Goal: Task Accomplishment & Management: Complete application form

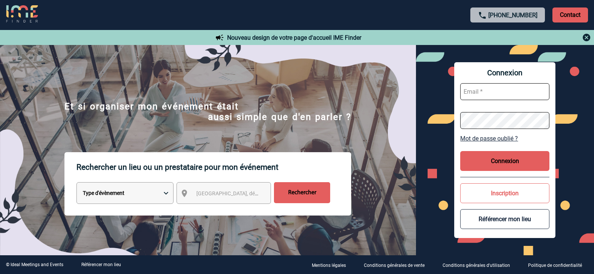
click at [514, 95] on input "text" at bounding box center [505, 91] width 89 height 17
type input "v.garcia@cnr.tm.fr"
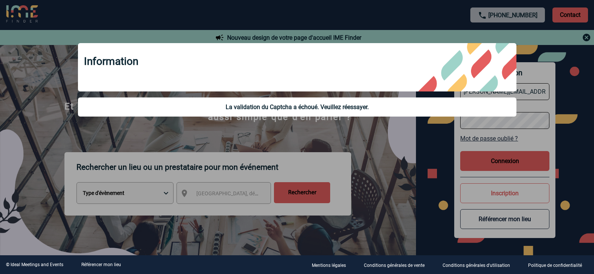
click at [109, 187] on div at bounding box center [297, 137] width 594 height 274
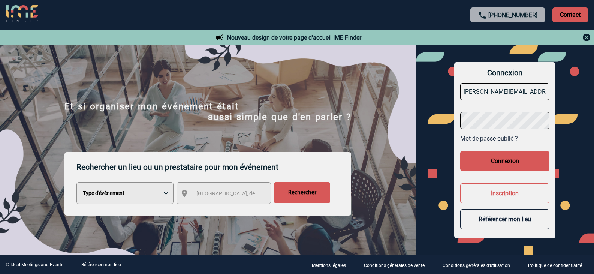
click at [114, 195] on body "+33 1 45 72 07 14 Contact Contact Nouveau design de votre page d'accueil IME Fi…" at bounding box center [297, 137] width 594 height 274
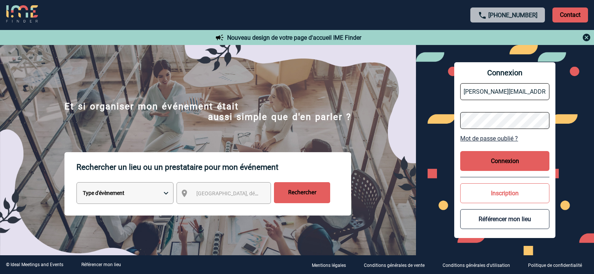
click at [502, 161] on button "Connexion" at bounding box center [505, 161] width 89 height 20
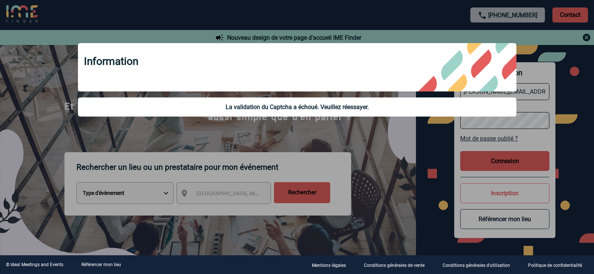
click at [336, 115] on div "La validation du Captcha a échoué. Veuillez réessayer." at bounding box center [297, 107] width 439 height 19
click at [389, 152] on div at bounding box center [297, 137] width 594 height 274
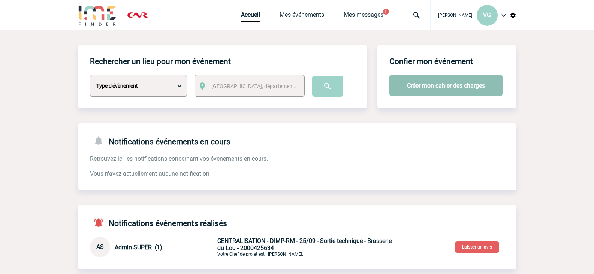
click at [415, 86] on button "Créer mon cahier des charges" at bounding box center [446, 85] width 113 height 21
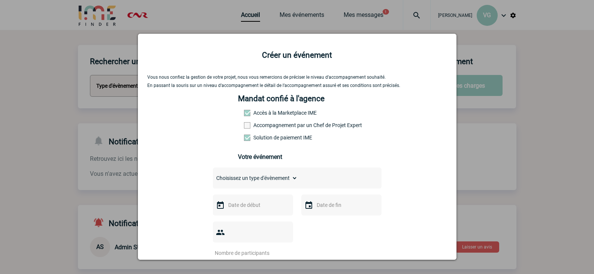
click at [243, 206] on input "text" at bounding box center [253, 205] width 52 height 10
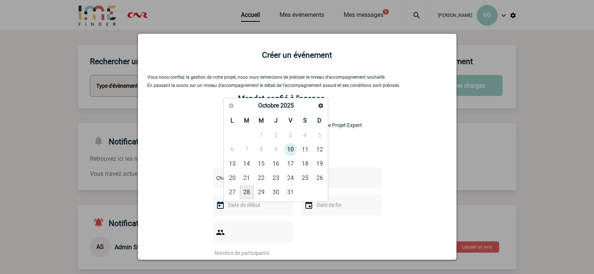
click at [247, 194] on link "28" at bounding box center [247, 193] width 14 height 14
type input "28-10-2025"
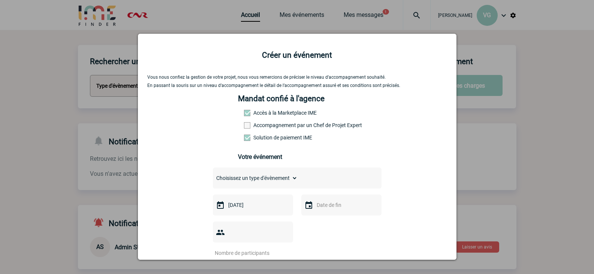
click at [309, 209] on img at bounding box center [309, 205] width 9 height 9
click at [318, 209] on input "text" at bounding box center [341, 205] width 52 height 10
click at [337, 194] on link "28" at bounding box center [336, 193] width 14 height 14
type input "28-10-2025"
click at [268, 239] on div at bounding box center [253, 232] width 80 height 21
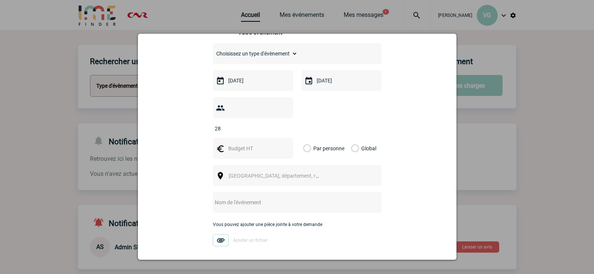
scroll to position [113, 0]
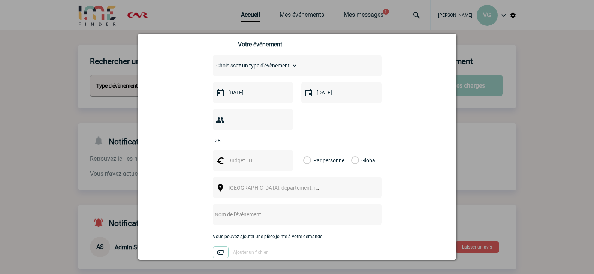
type input "28"
click at [267, 156] on input "text" at bounding box center [253, 161] width 52 height 10
type input "42"
click at [305, 150] on label "Par personne" at bounding box center [307, 160] width 8 height 21
click at [0, 0] on input "Par personne" at bounding box center [0, 0] width 0 height 0
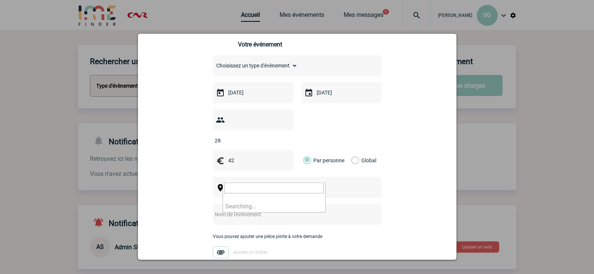
click at [266, 183] on span "Ville, département, région..." at bounding box center [277, 188] width 103 height 11
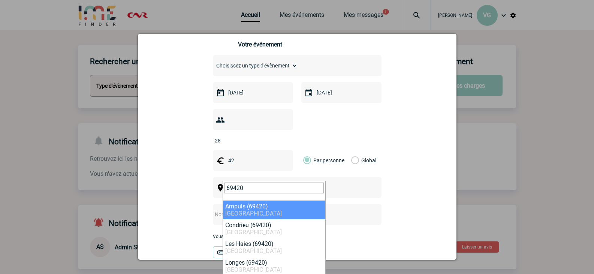
type input "69420"
select select "36263"
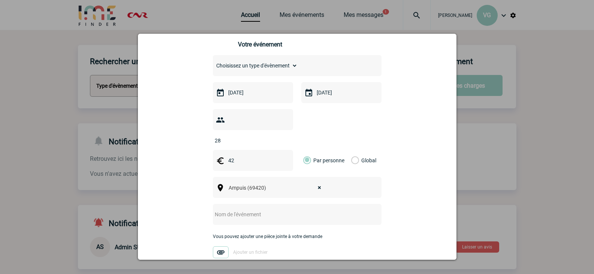
click at [233, 210] on input "text" at bounding box center [287, 215] width 149 height 10
type input "Reunion IMP RM 28/10"
click at [220, 246] on img at bounding box center [221, 252] width 16 height 12
click at [0, 0] on input "Ajouter un fichier" at bounding box center [0, 0] width 0 height 0
click at [217, 246] on img at bounding box center [221, 252] width 16 height 12
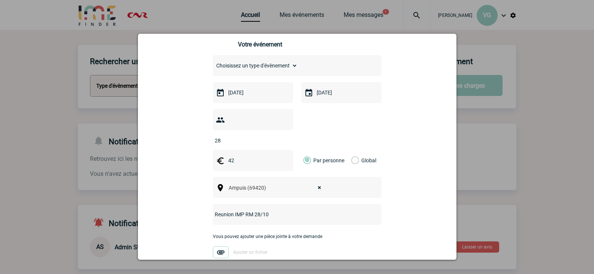
click at [0, 0] on input "Ajouter un fichier" at bounding box center [0, 0] width 0 height 0
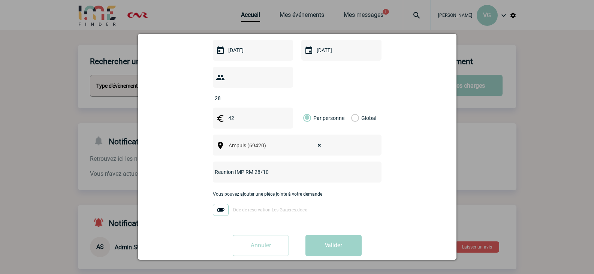
scroll to position [156, 0]
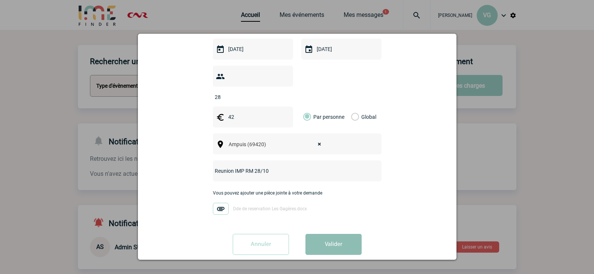
click at [333, 234] on button "Valider" at bounding box center [334, 244] width 56 height 21
click at [337, 234] on button "Valider" at bounding box center [334, 244] width 56 height 21
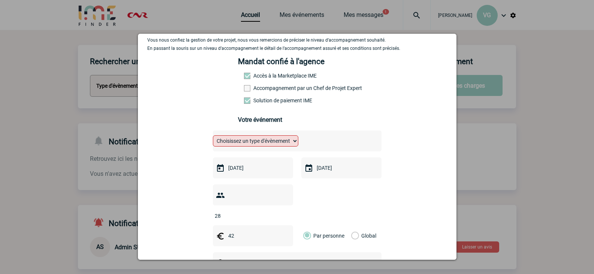
scroll to position [0, 0]
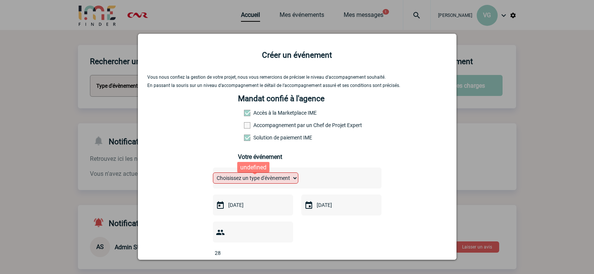
click at [262, 180] on select "Choisissez un type d'évènement Séminaire avec nuitée Séminaire sans nuitée Repa…" at bounding box center [256, 178] width 86 height 11
select select "3"
click at [213, 174] on select "Choisissez un type d'évènement Séminaire avec nuitée Séminaire sans nuitée Repa…" at bounding box center [256, 178] width 86 height 11
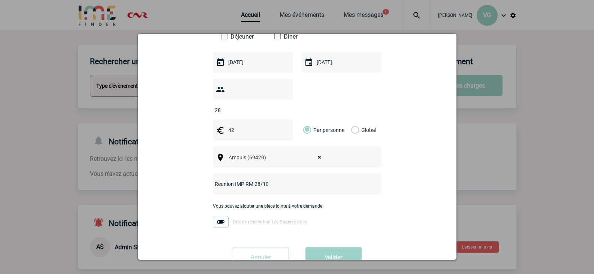
scroll to position [175, 0]
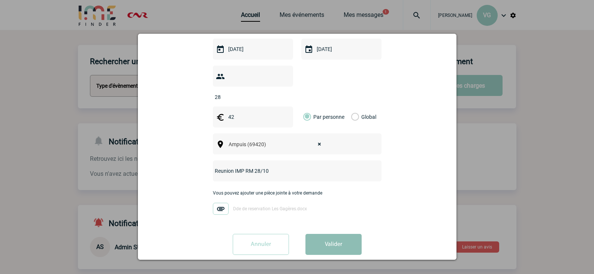
click at [343, 234] on button "Valider" at bounding box center [334, 244] width 56 height 21
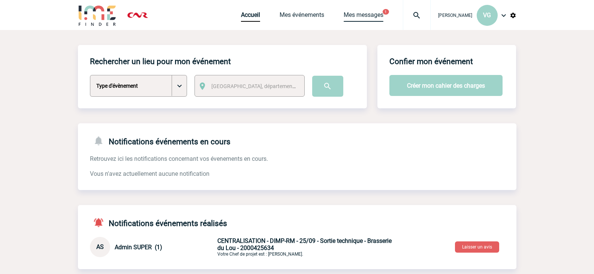
click at [362, 18] on link "Mes messages" at bounding box center [364, 16] width 40 height 11
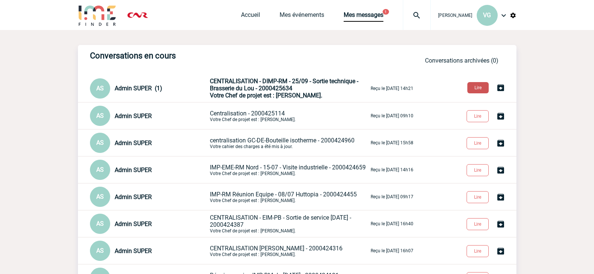
click at [480, 87] on button "Lire" at bounding box center [478, 87] width 21 height 11
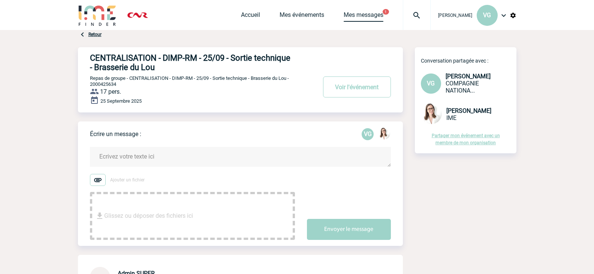
click at [354, 14] on link "Mes messages" at bounding box center [364, 16] width 40 height 11
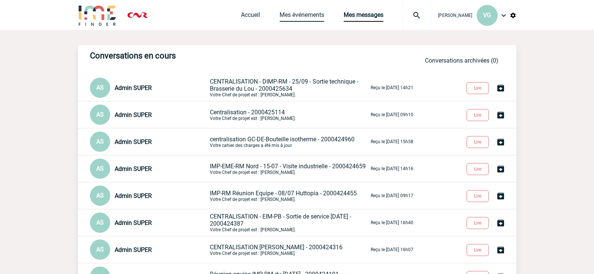
click at [302, 14] on link "Mes événements" at bounding box center [302, 16] width 45 height 11
